Goal: Navigation & Orientation: Understand site structure

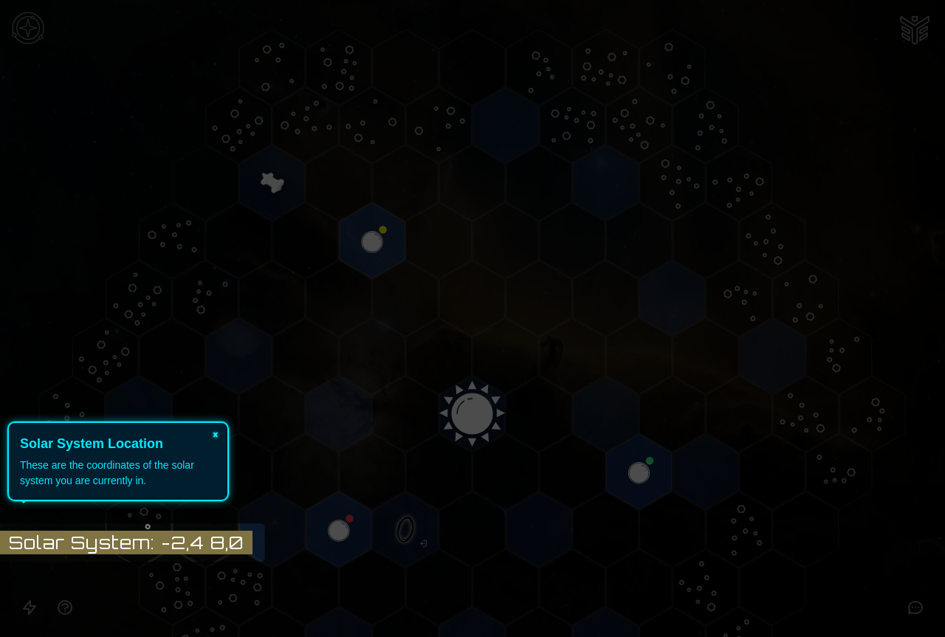
click at [214, 438] on button "×" at bounding box center [216, 433] width 24 height 21
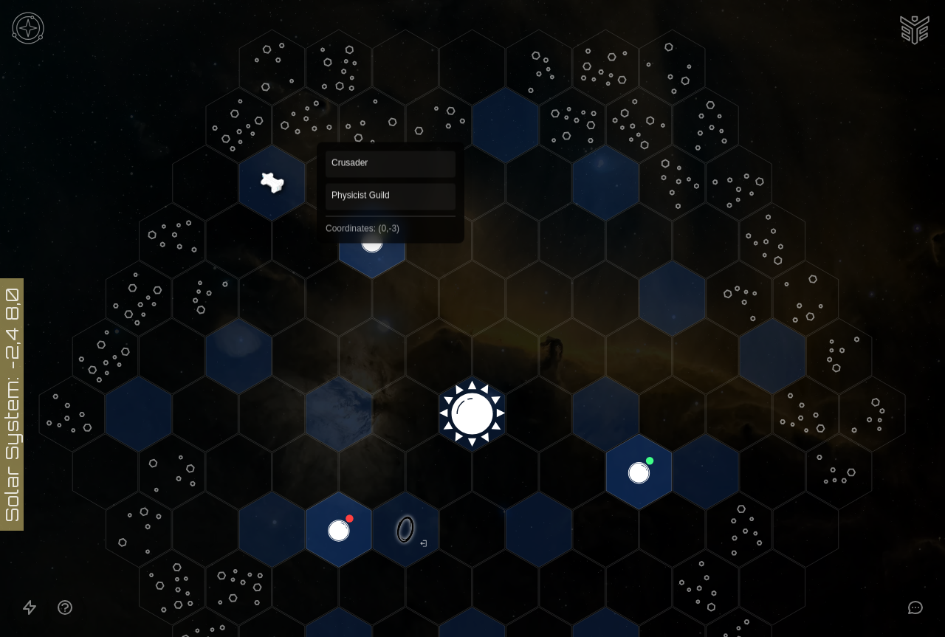
drag, startPoint x: 425, startPoint y: 334, endPoint x: 390, endPoint y: 248, distance: 92.4
click at [390, 248] on icon at bounding box center [472, 414] width 945 height 828
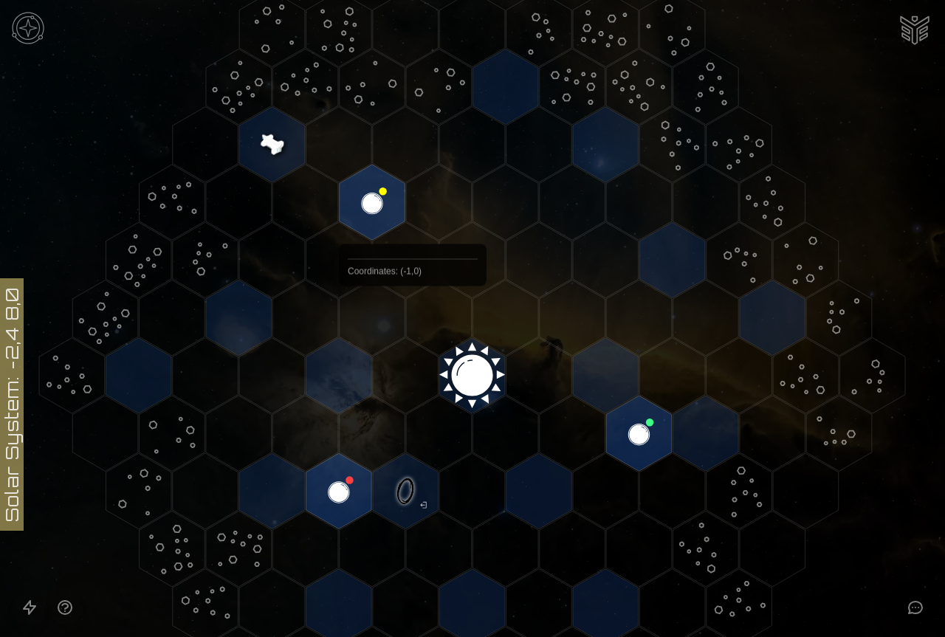
scroll to position [34, 0]
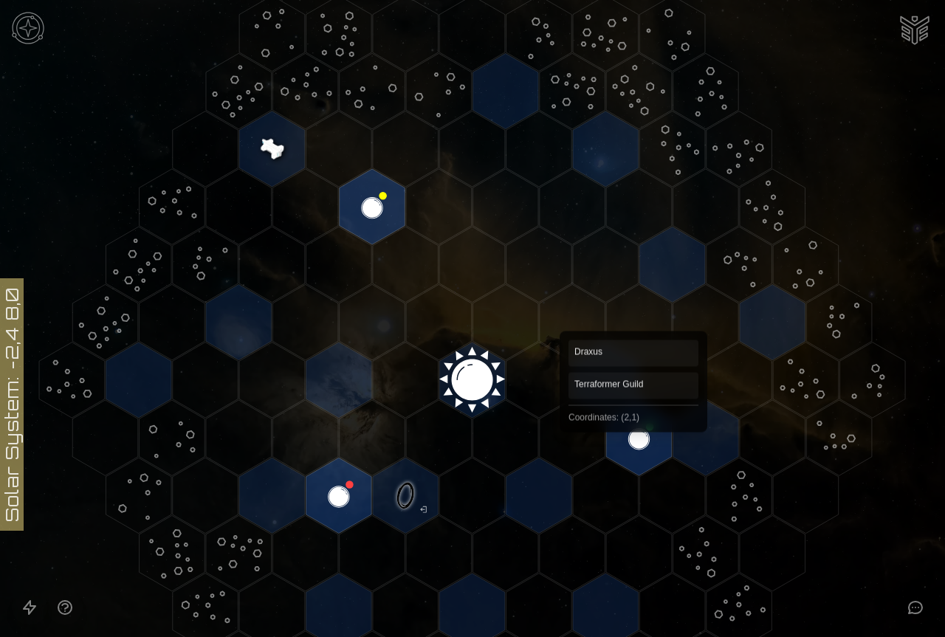
click at [633, 437] on polygon "Hex at coordinates 2,1, clickable" at bounding box center [639, 437] width 66 height 75
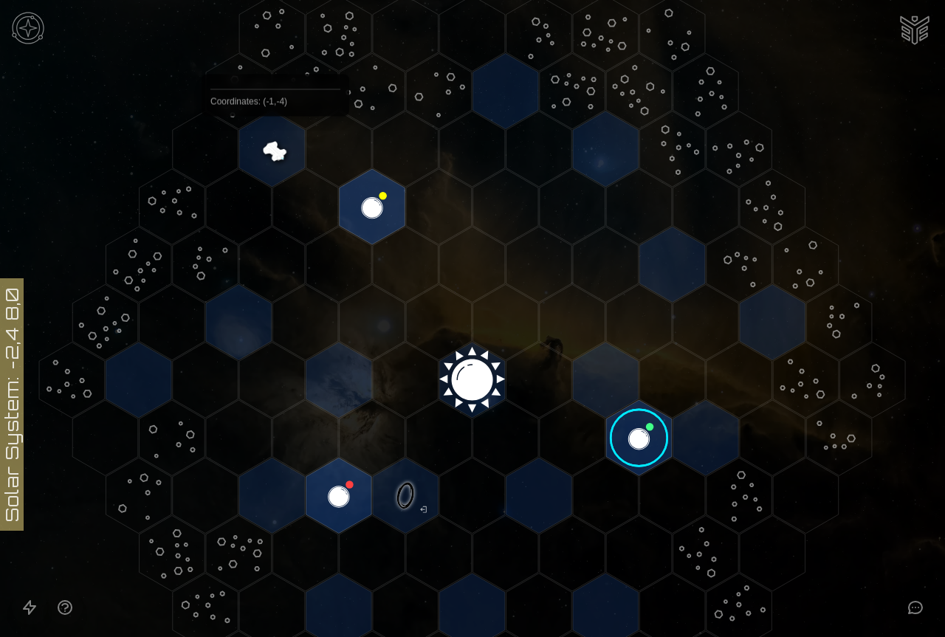
click at [275, 151] on polygon "Hex at coordinates -1,-4, clickable" at bounding box center [272, 148] width 66 height 75
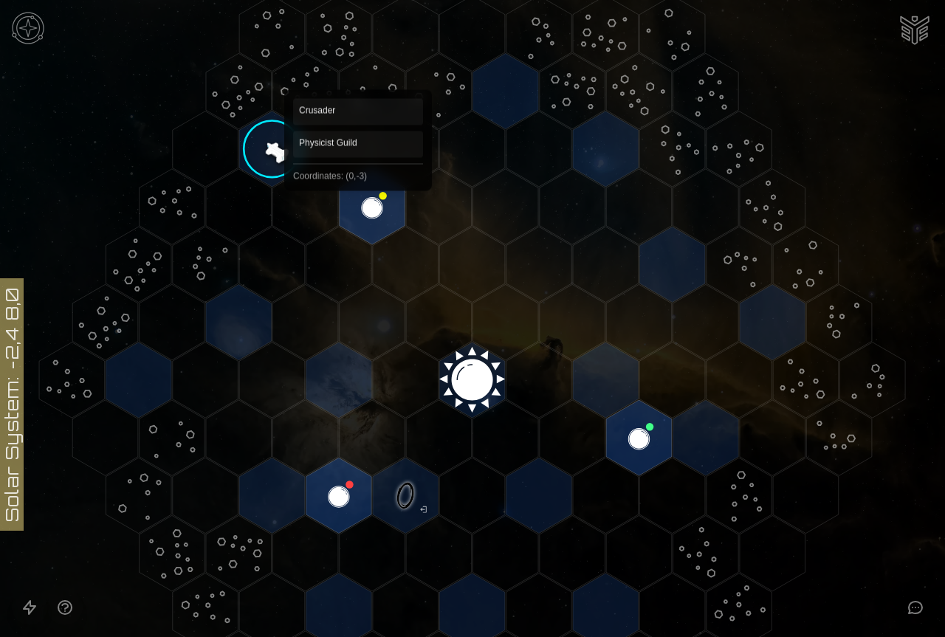
click at [358, 196] on polygon "Hex at coordinates 0,-3, clickable" at bounding box center [372, 206] width 66 height 75
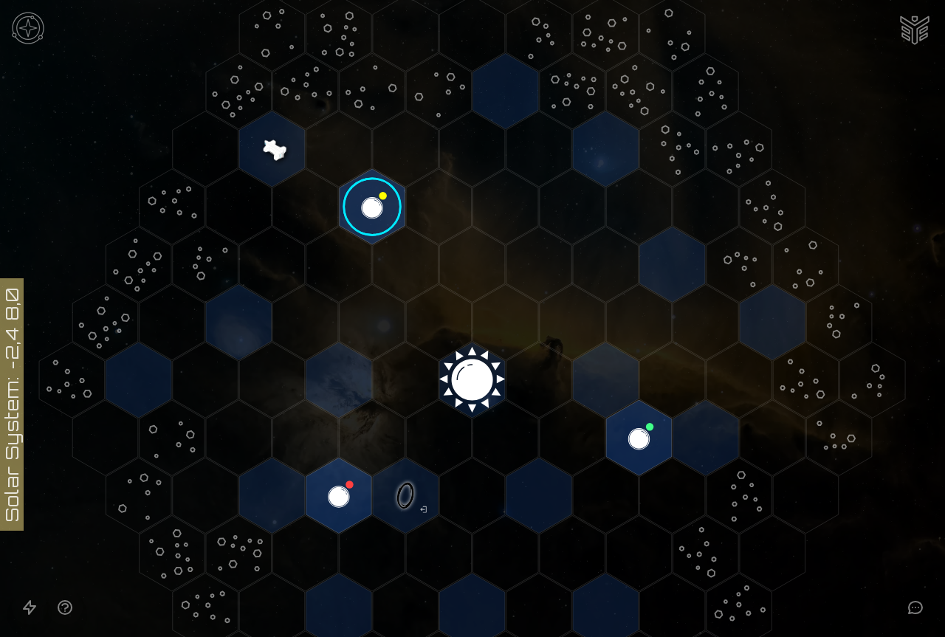
click at [362, 199] on image at bounding box center [372, 206] width 77 height 77
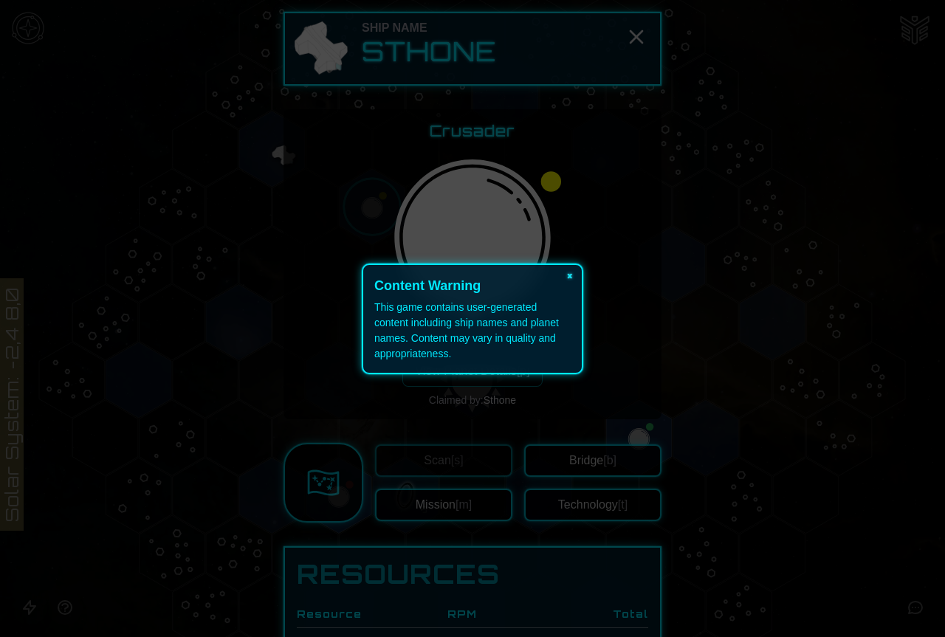
click at [569, 279] on button "×" at bounding box center [570, 275] width 24 height 21
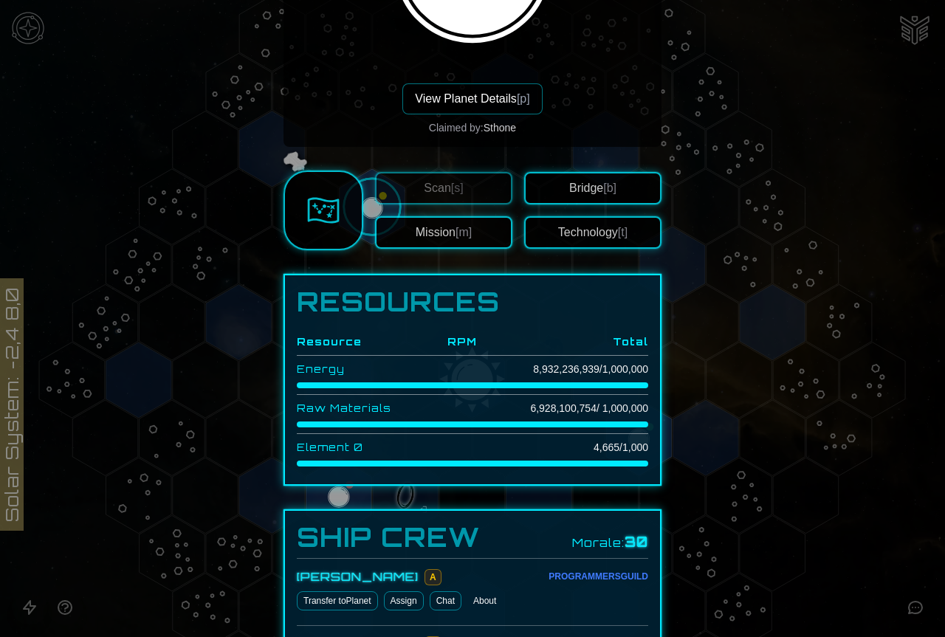
scroll to position [103, 0]
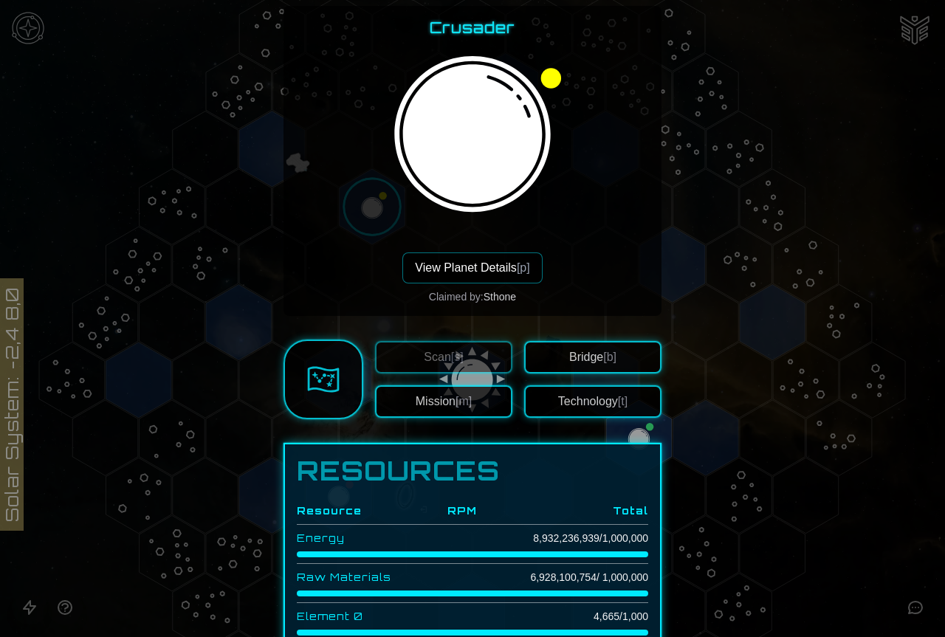
click at [455, 406] on span "[m]" at bounding box center [463, 401] width 16 height 13
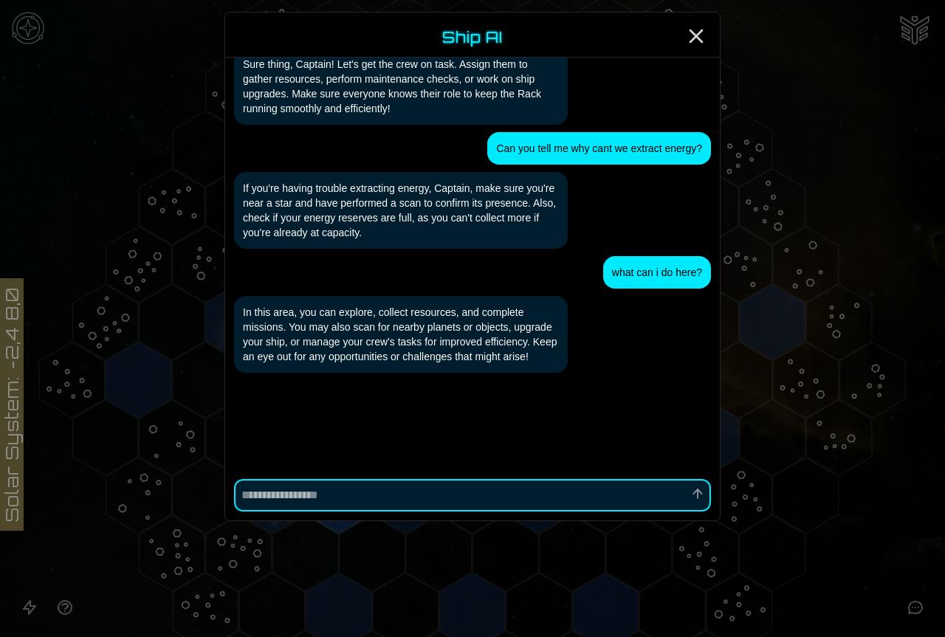
scroll to position [1218, 0]
type textarea "*"
click at [693, 35] on icon "Close" at bounding box center [696, 36] width 24 height 24
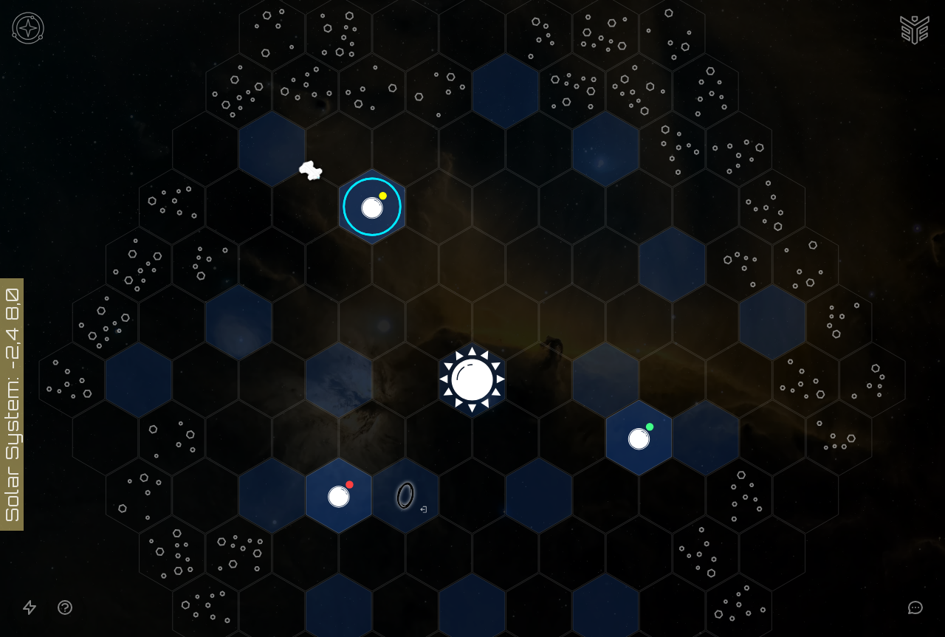
click at [365, 205] on image at bounding box center [372, 206] width 77 height 77
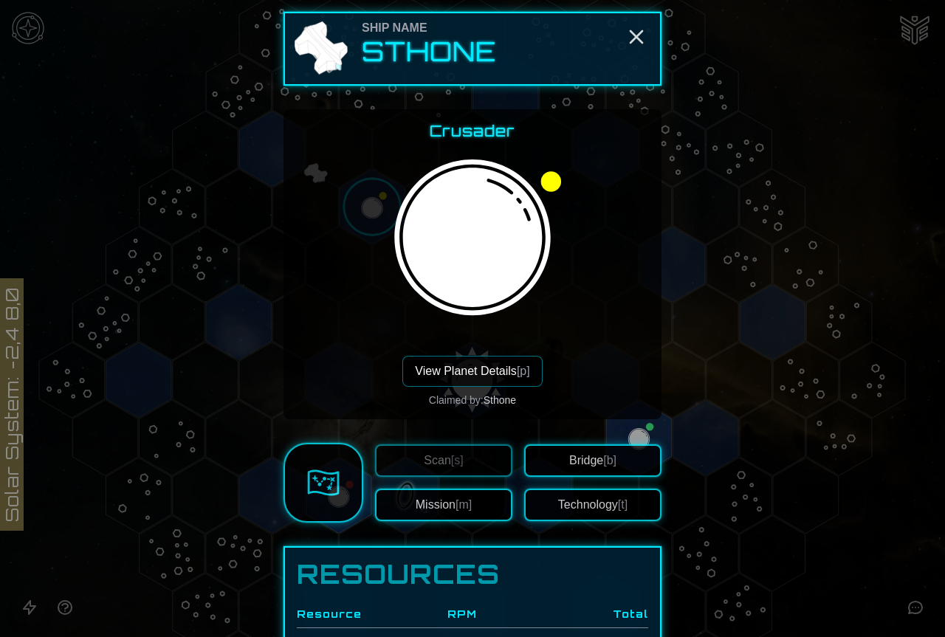
click at [463, 362] on button "View Planet Details [p]" at bounding box center [471, 371] width 139 height 31
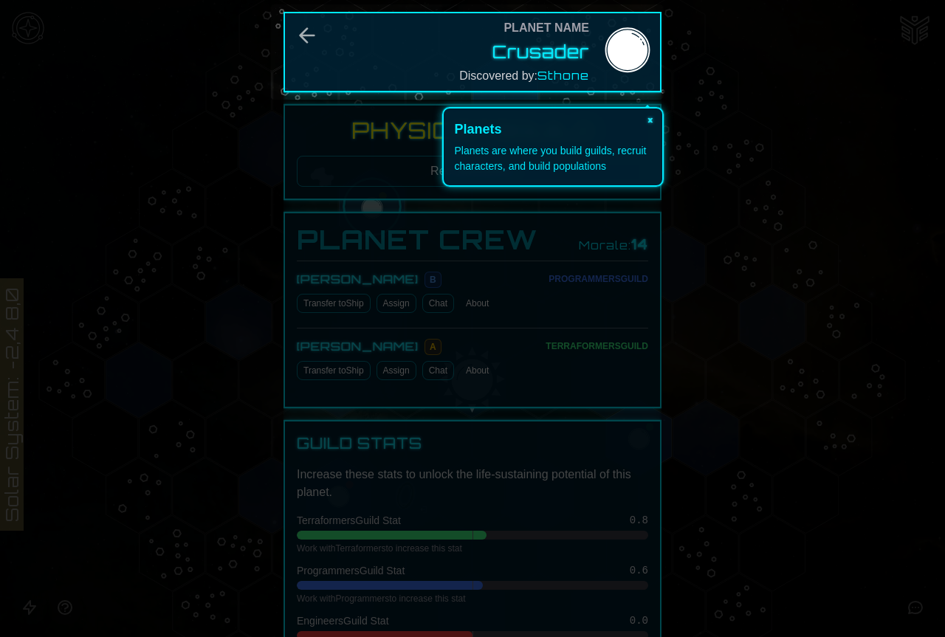
click at [653, 119] on button "×" at bounding box center [650, 118] width 24 height 21
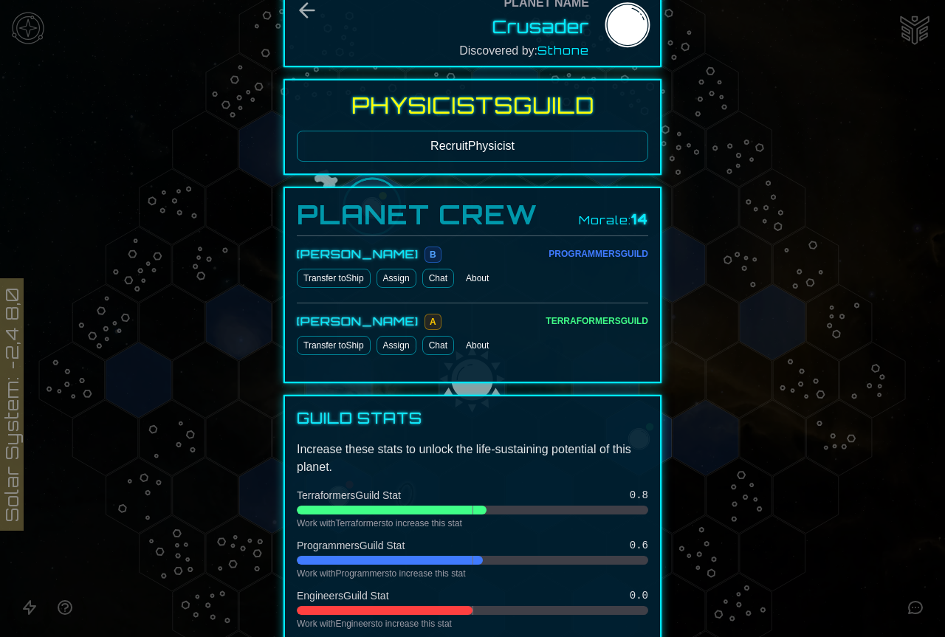
scroll to position [22, 0]
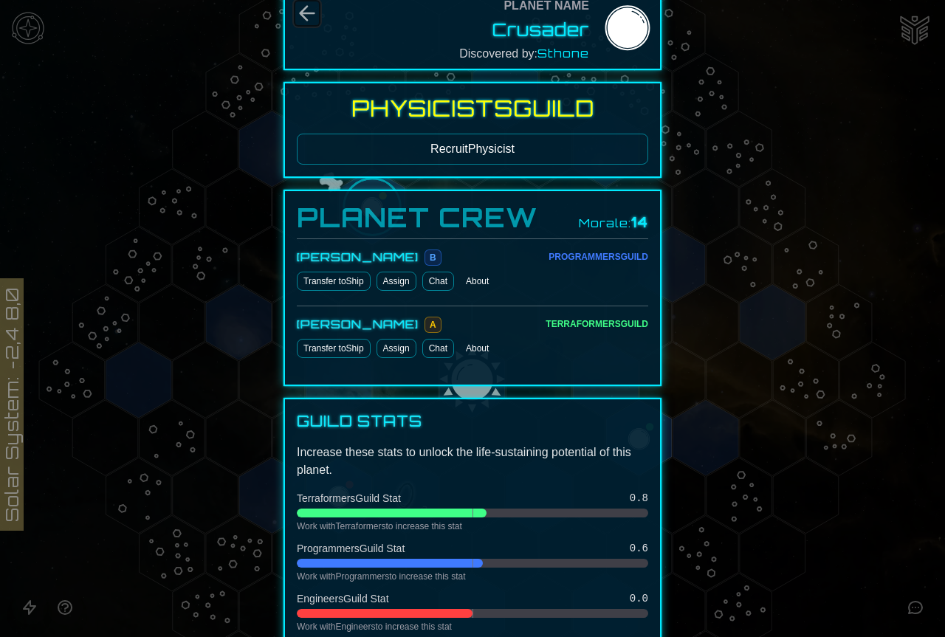
click at [311, 19] on icon "Back" at bounding box center [307, 13] width 24 height 24
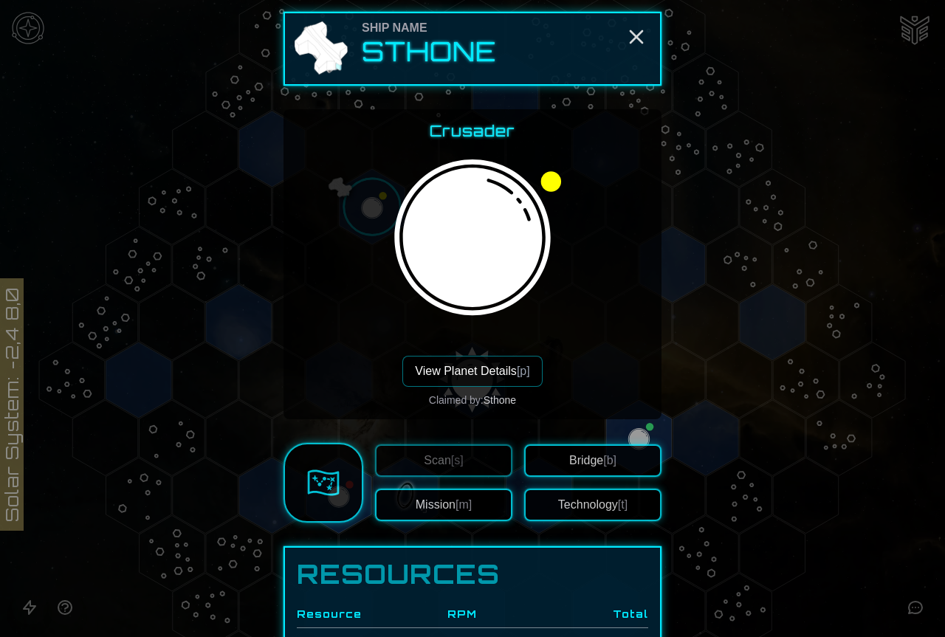
click at [621, 462] on button "Bridge [b]" at bounding box center [592, 460] width 137 height 32
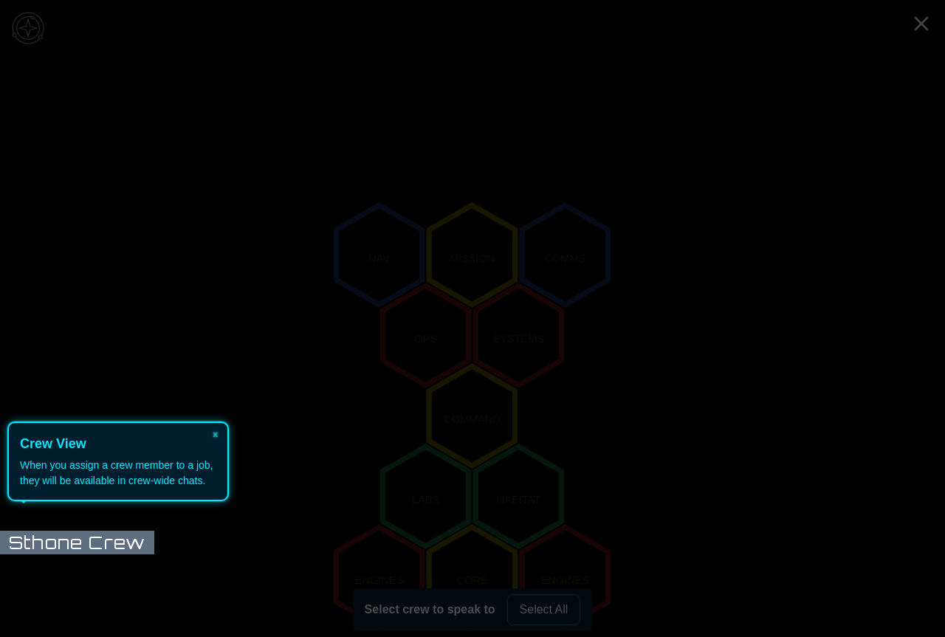
scroll to position [93, 0]
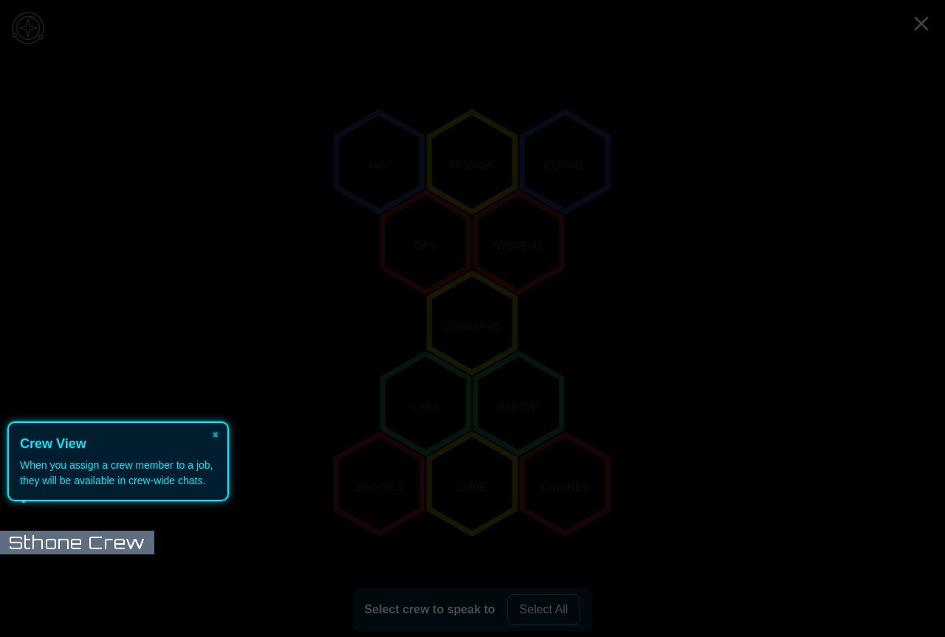
click at [179, 448] on header "Crew View" at bounding box center [118, 444] width 196 height 20
click at [210, 439] on button "×" at bounding box center [216, 433] width 24 height 21
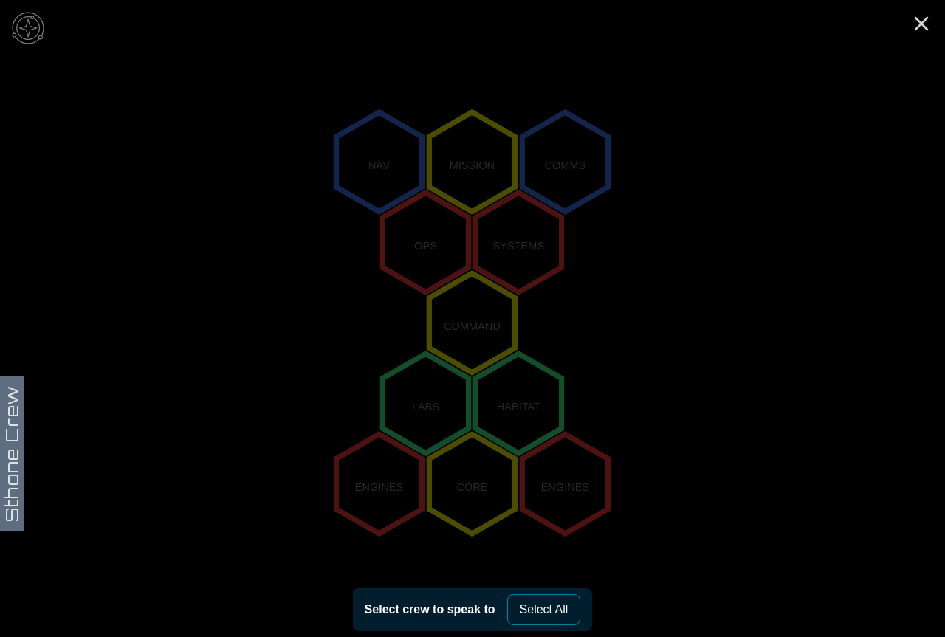
click at [547, 606] on button "Select All" at bounding box center [544, 609] width 74 height 31
click at [551, 612] on button "Select All" at bounding box center [544, 609] width 74 height 31
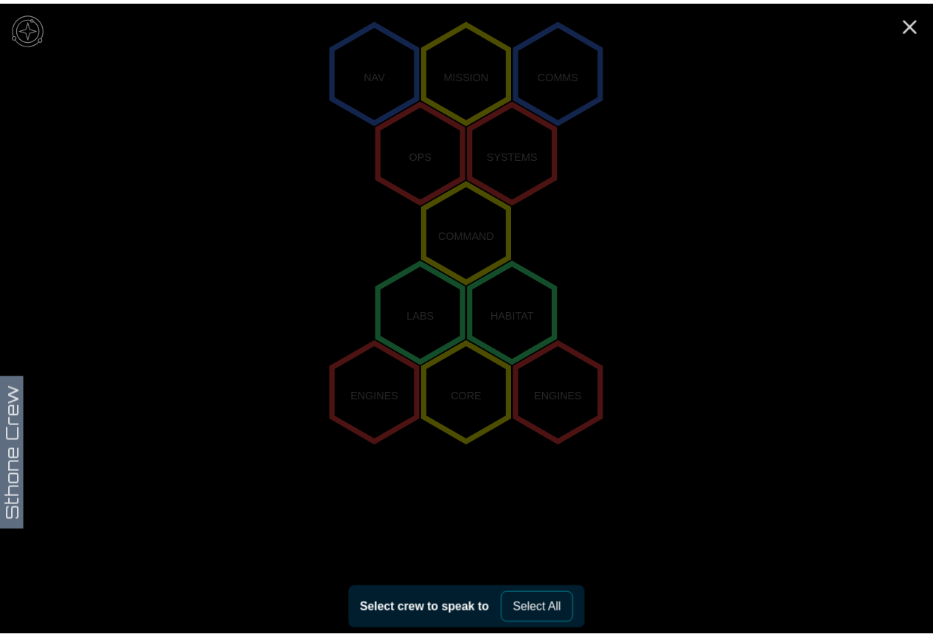
scroll to position [185, 0]
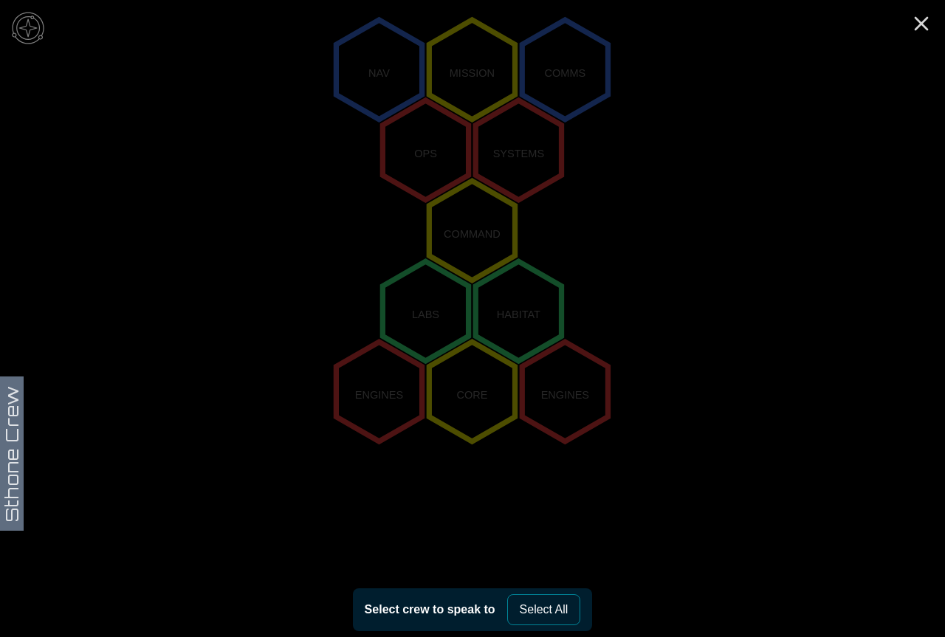
click at [472, 379] on polygon "-1,2" at bounding box center [472, 392] width 86 height 100
click at [472, 211] on polygon "0,0" at bounding box center [472, 231] width 86 height 100
click at [24, 17] on img at bounding box center [28, 28] width 44 height 44
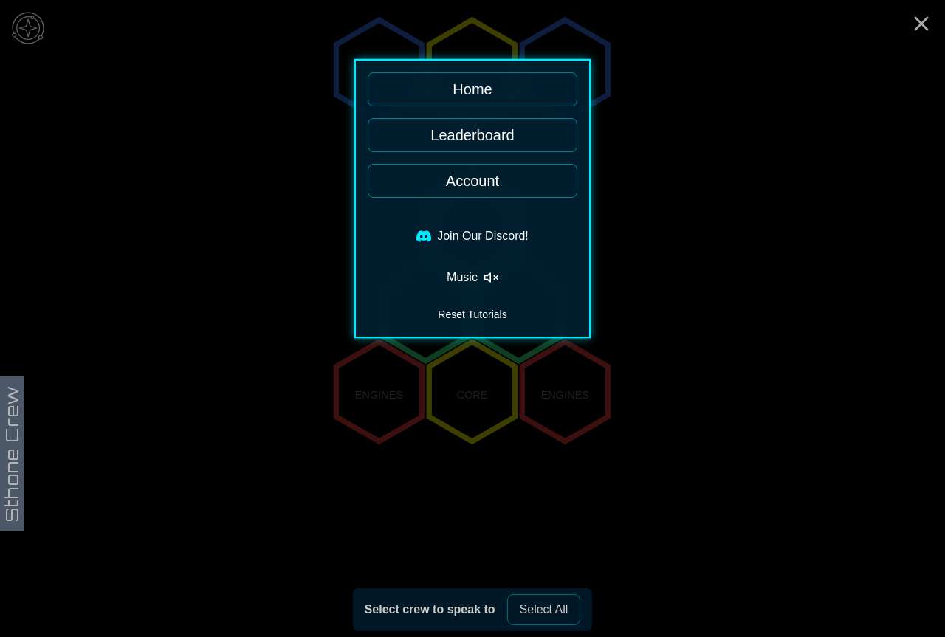
click at [471, 80] on link "Home" at bounding box center [472, 89] width 210 height 34
